Goal: Check status: Check status

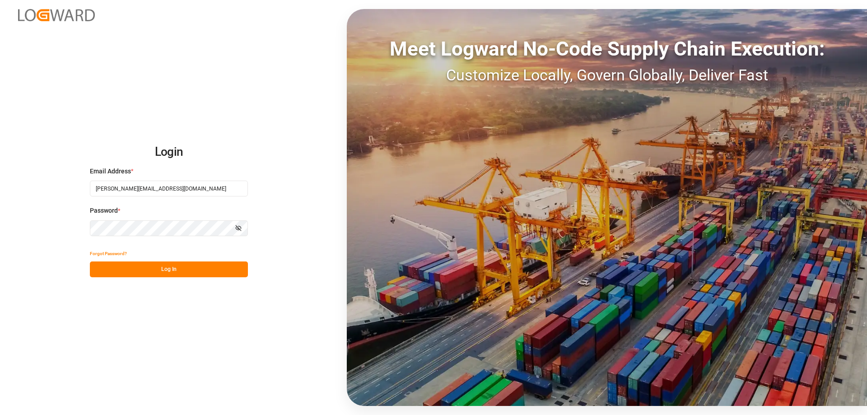
click at [168, 270] on button "Log In" at bounding box center [169, 270] width 158 height 16
